Goal: Find specific page/section: Find specific page/section

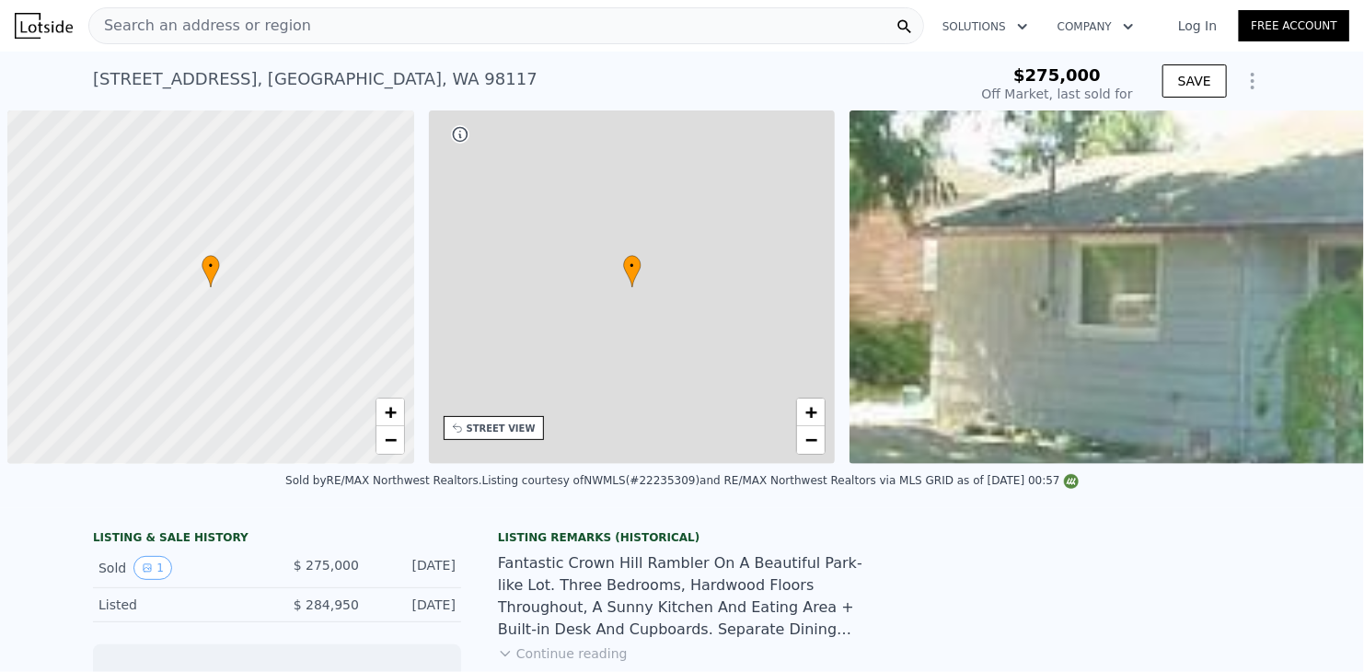
scroll to position [0, 7]
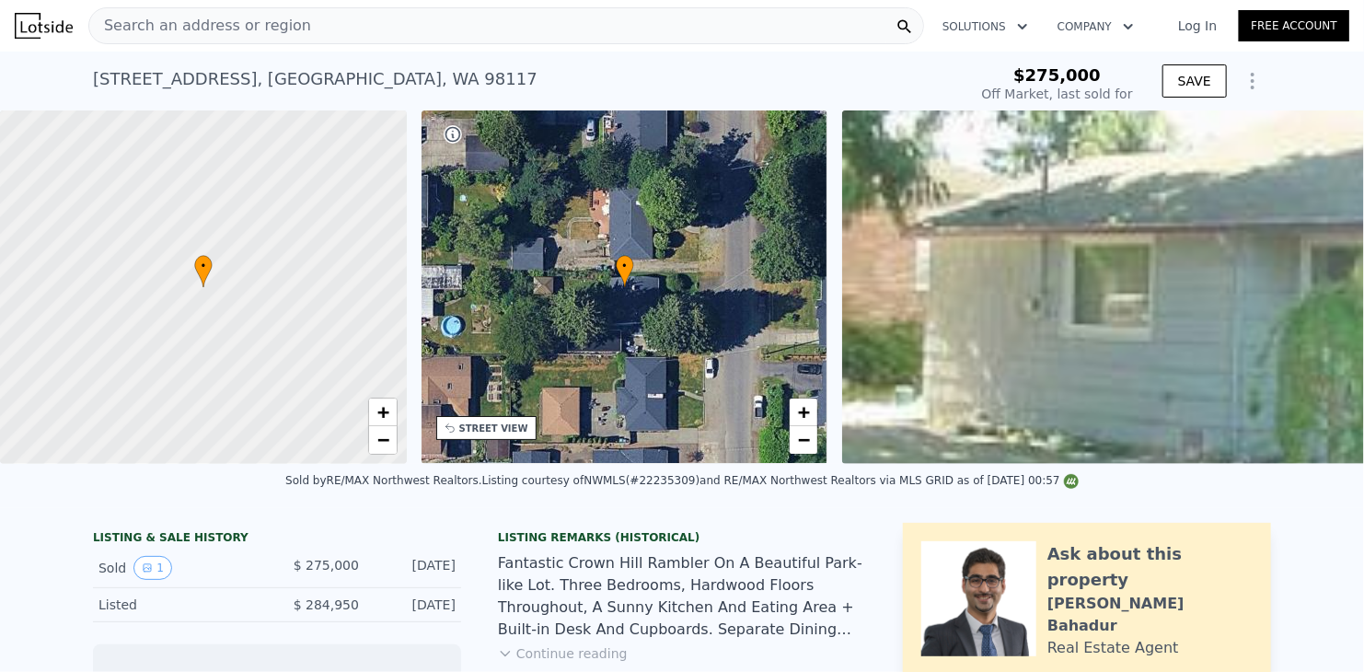
click at [259, 30] on span "Search an address or region" at bounding box center [200, 26] width 222 height 22
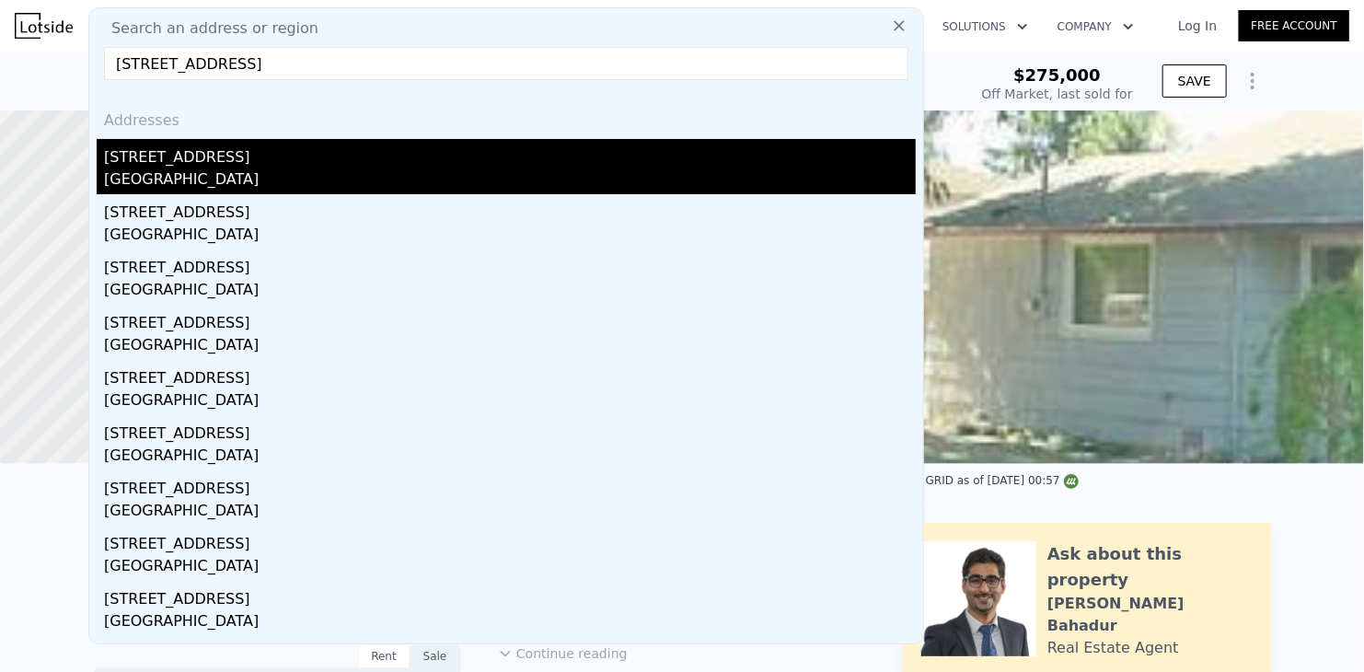
type input "[STREET_ADDRESS]"
click at [238, 168] on div "[GEOGRAPHIC_DATA]" at bounding box center [510, 181] width 812 height 26
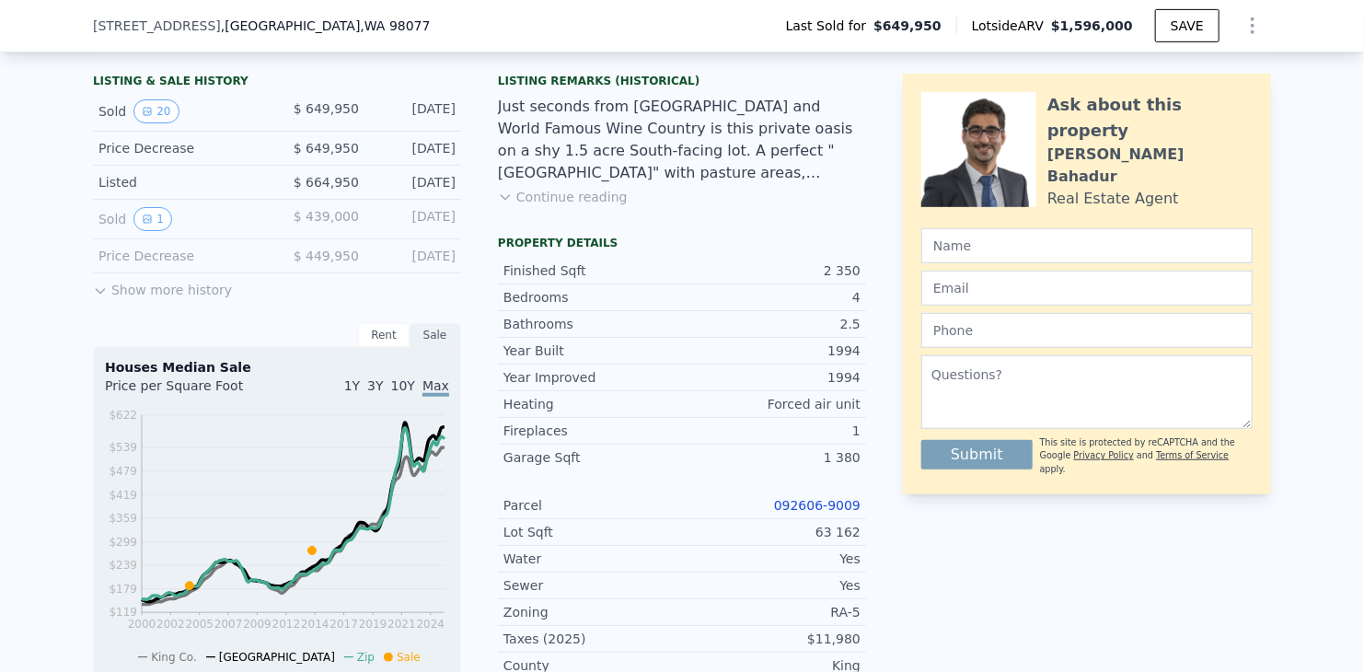
scroll to position [460, 0]
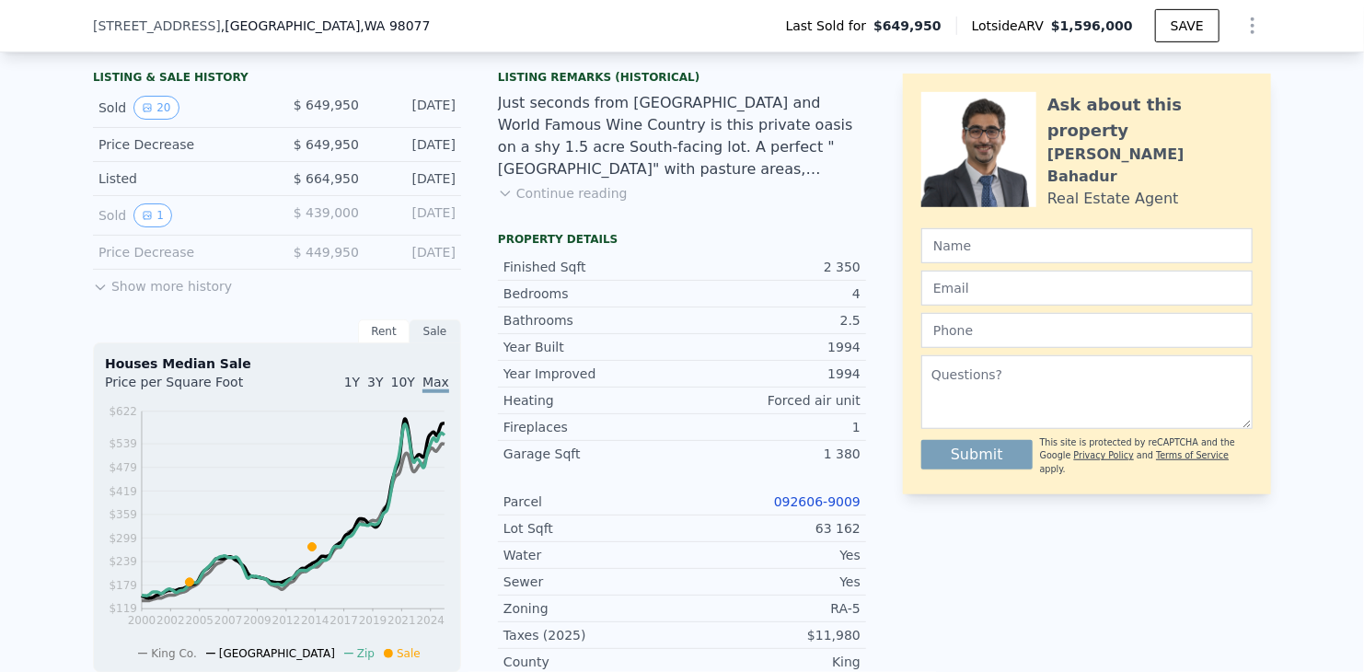
click at [802, 509] on link "092606-9009" at bounding box center [817, 501] width 87 height 15
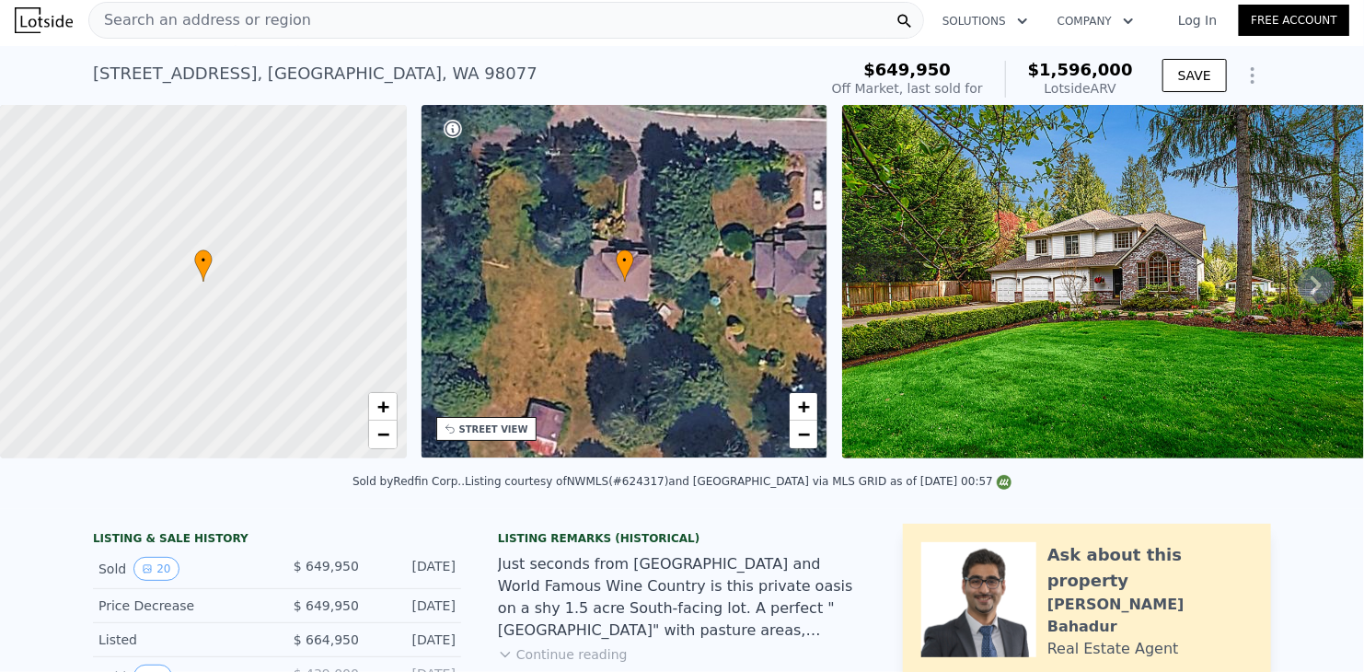
scroll to position [0, 0]
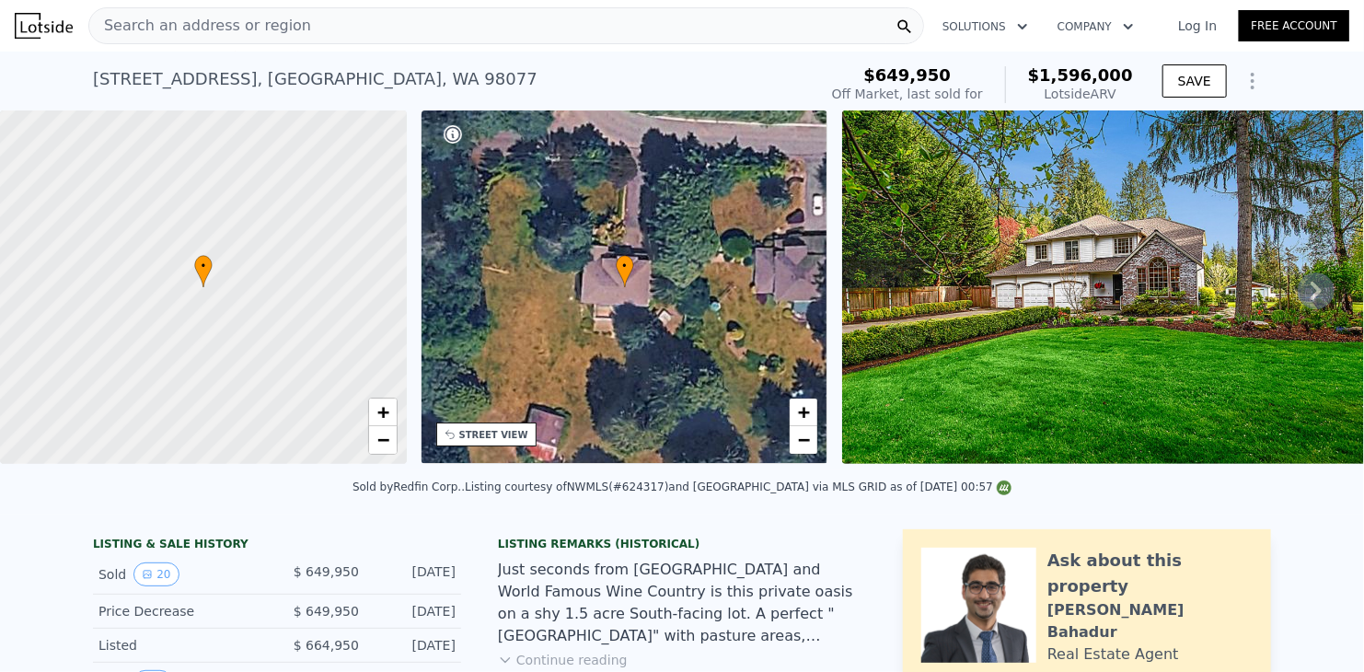
click at [1252, 290] on img at bounding box center [1107, 287] width 531 height 354
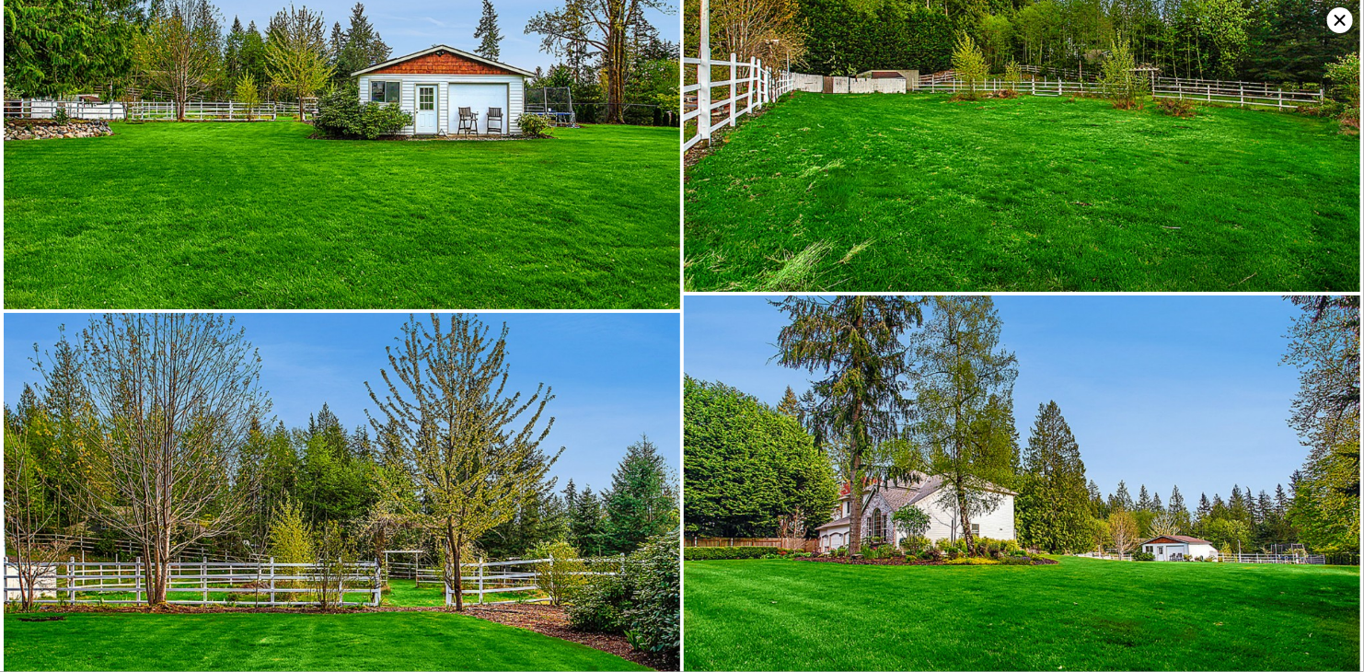
scroll to position [3785, 0]
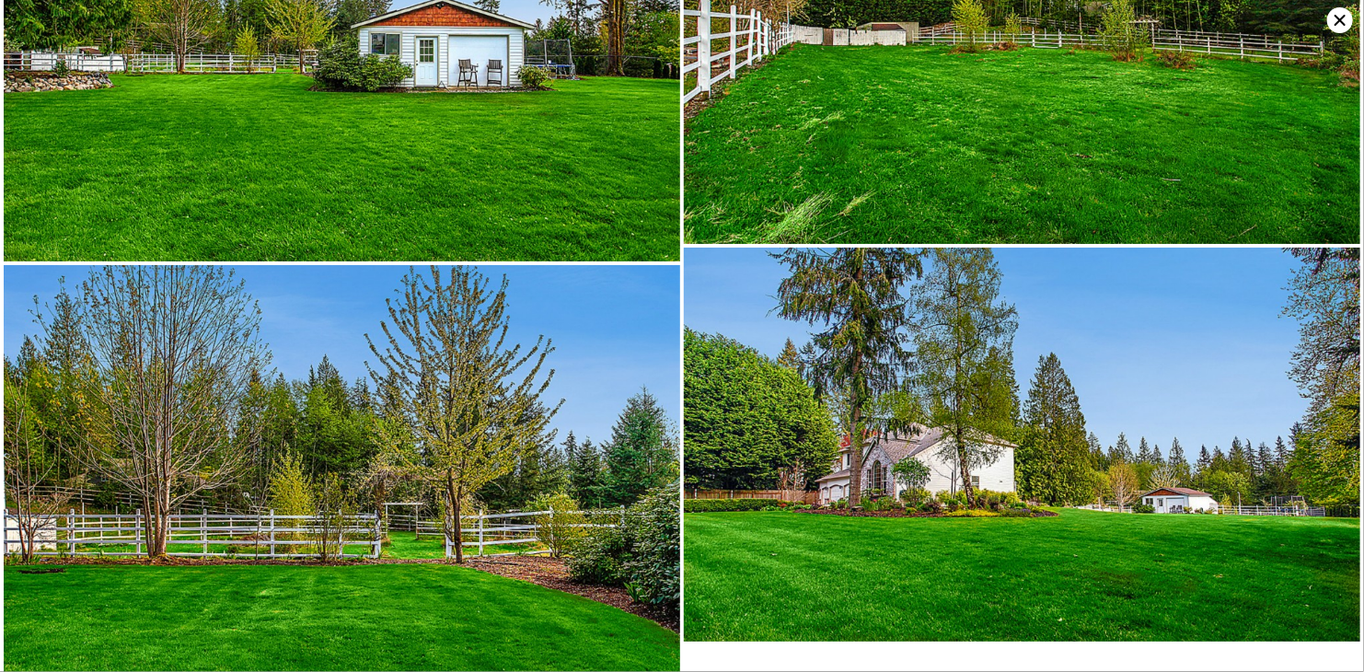
click at [1345, 21] on icon at bounding box center [1340, 20] width 26 height 26
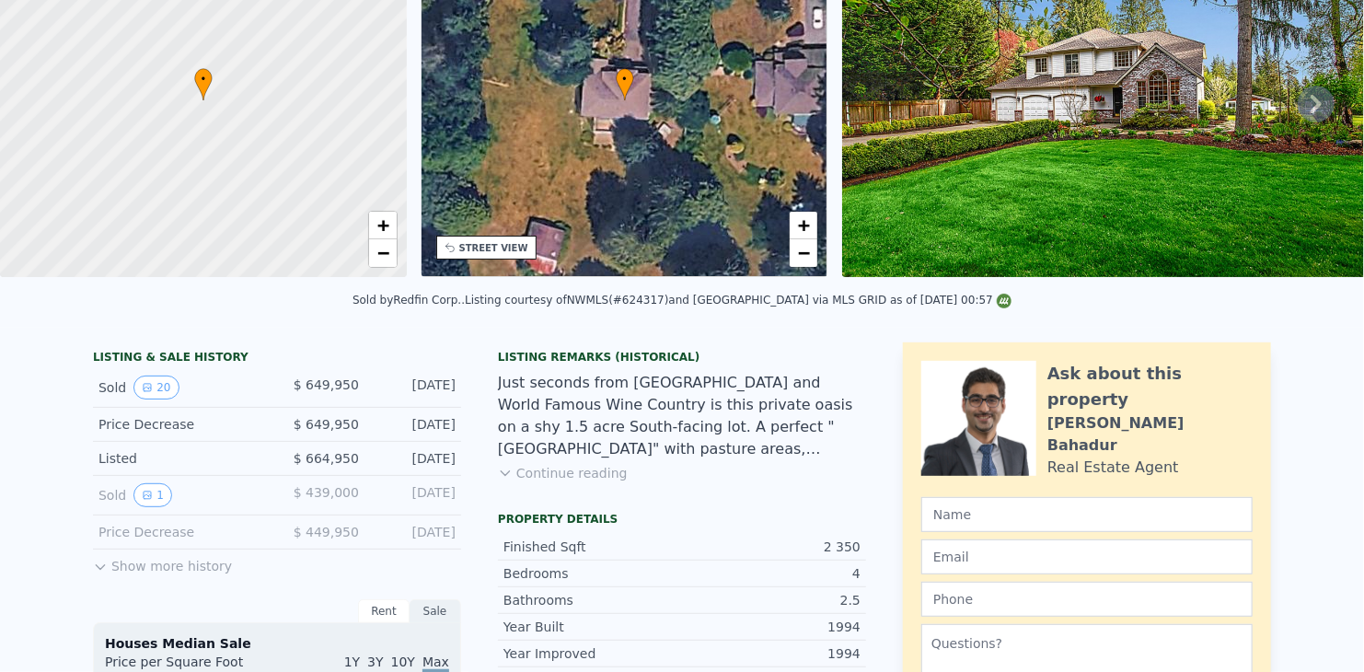
scroll to position [6, 0]
